Goal: Task Accomplishment & Management: Manage account settings

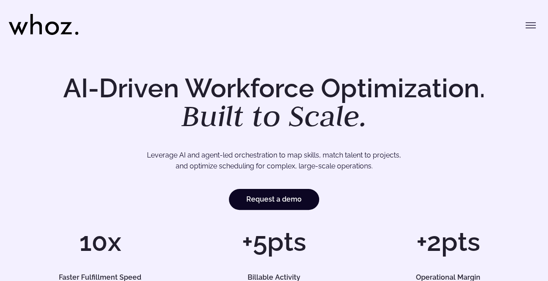
click at [527, 25] on icon "Toggle menu" at bounding box center [531, 25] width 10 height 0
click at [535, 26] on icon "Toggle menu" at bounding box center [530, 25] width 10 height 10
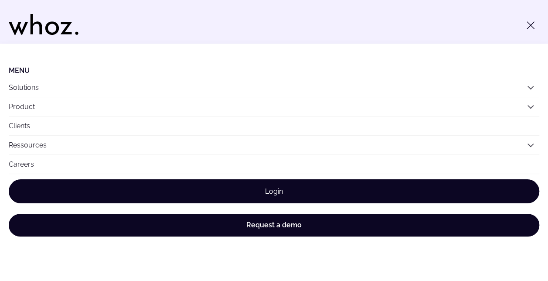
click at [268, 192] on link "Login" at bounding box center [274, 191] width 531 height 24
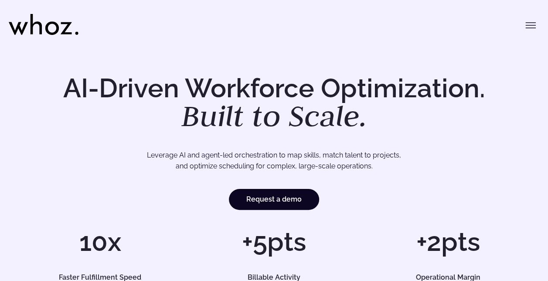
click at [528, 27] on icon "Toggle menu" at bounding box center [530, 25] width 10 height 10
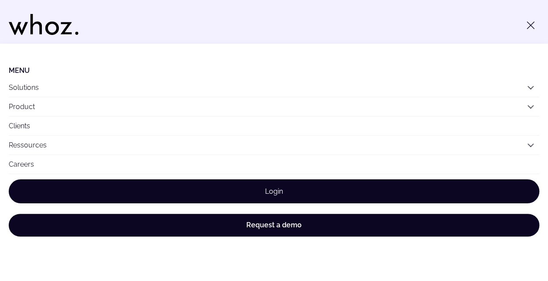
click at [254, 189] on link "Login" at bounding box center [274, 191] width 531 height 24
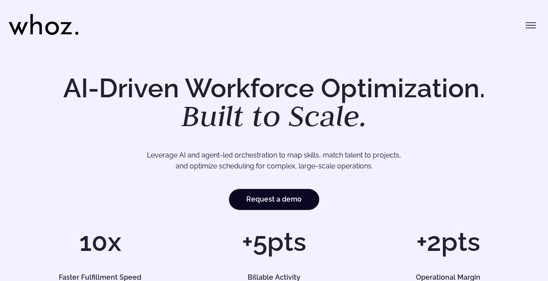
click at [528, 29] on icon "Toggle menu" at bounding box center [530, 25] width 10 height 10
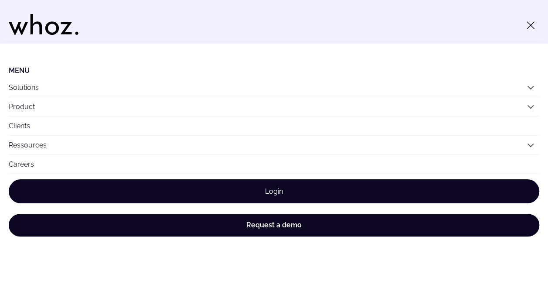
click at [287, 193] on link "Login" at bounding box center [274, 191] width 531 height 24
